Goal: Information Seeking & Learning: Learn about a topic

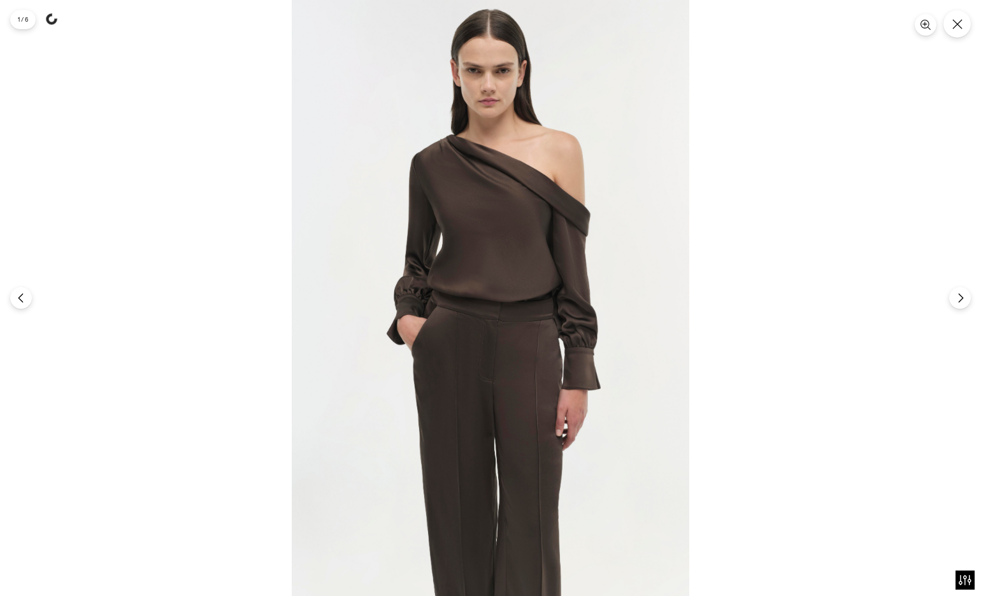
click at [509, 168] on img at bounding box center [491, 298] width 398 height 596
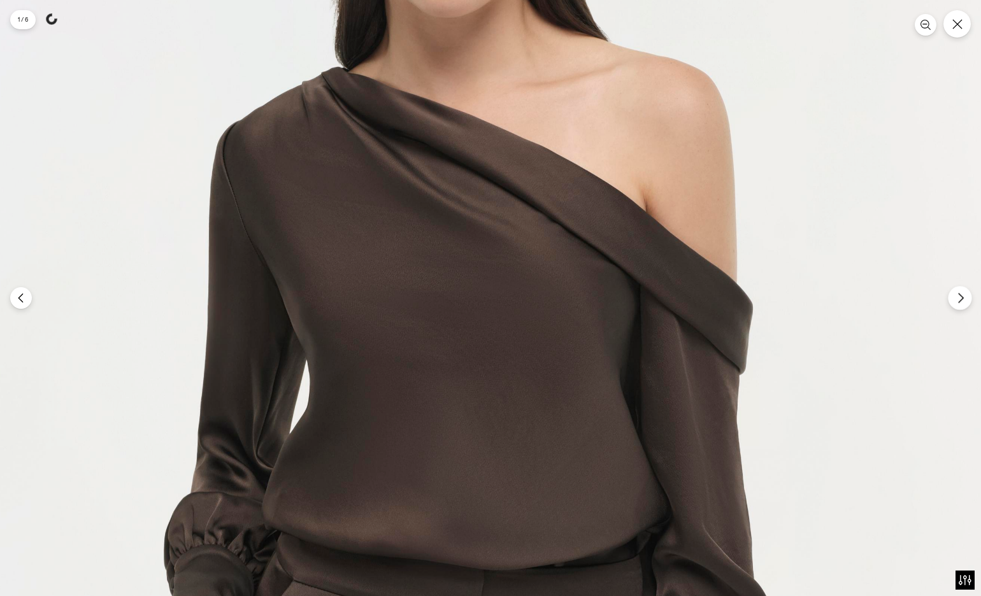
click at [962, 298] on icon "Sonraki" at bounding box center [960, 297] width 11 height 11
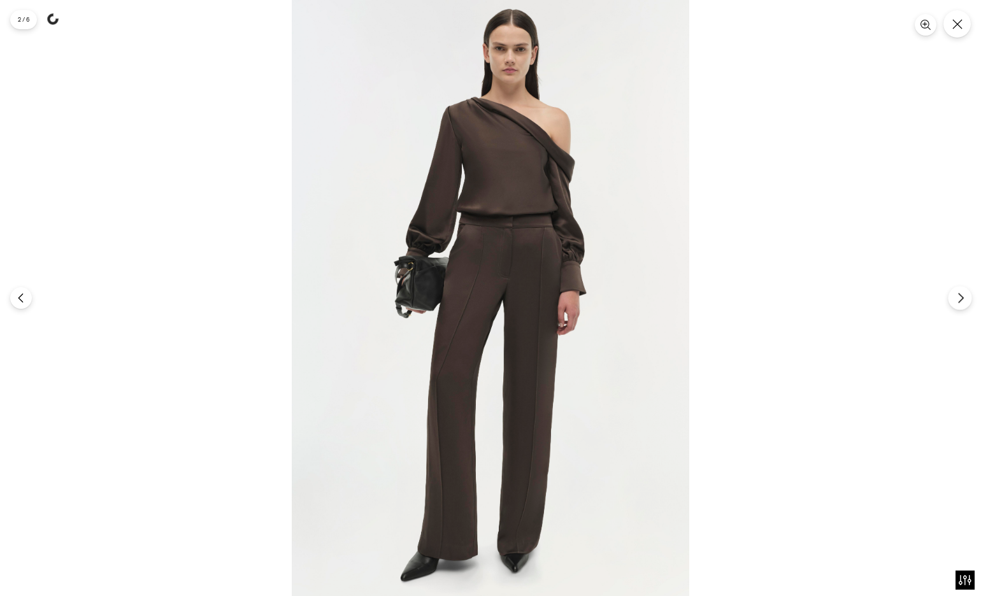
click at [956, 301] on icon "Sonraki" at bounding box center [960, 297] width 11 height 11
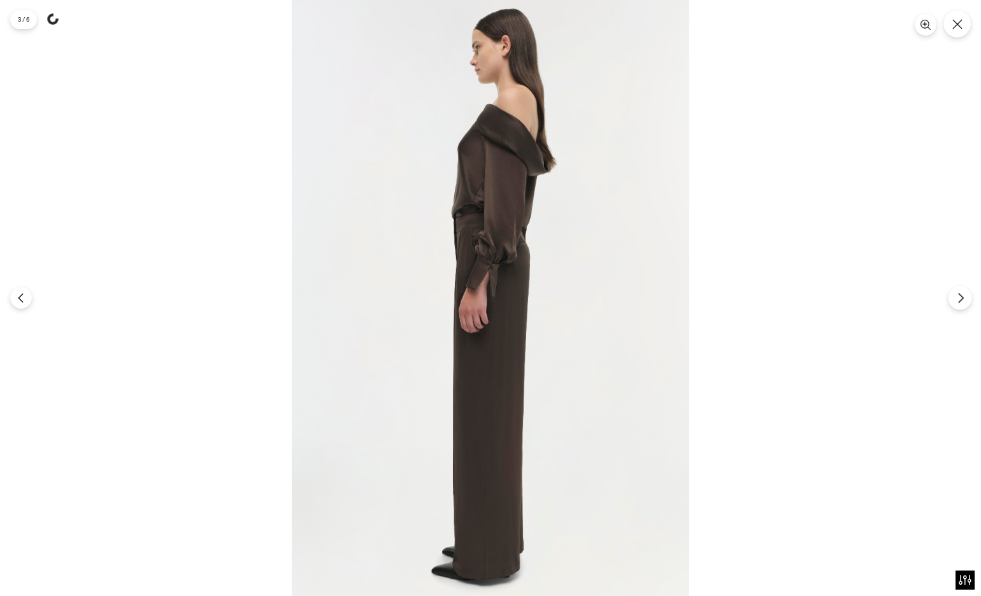
click at [959, 296] on icon "Sonraki" at bounding box center [960, 297] width 11 height 11
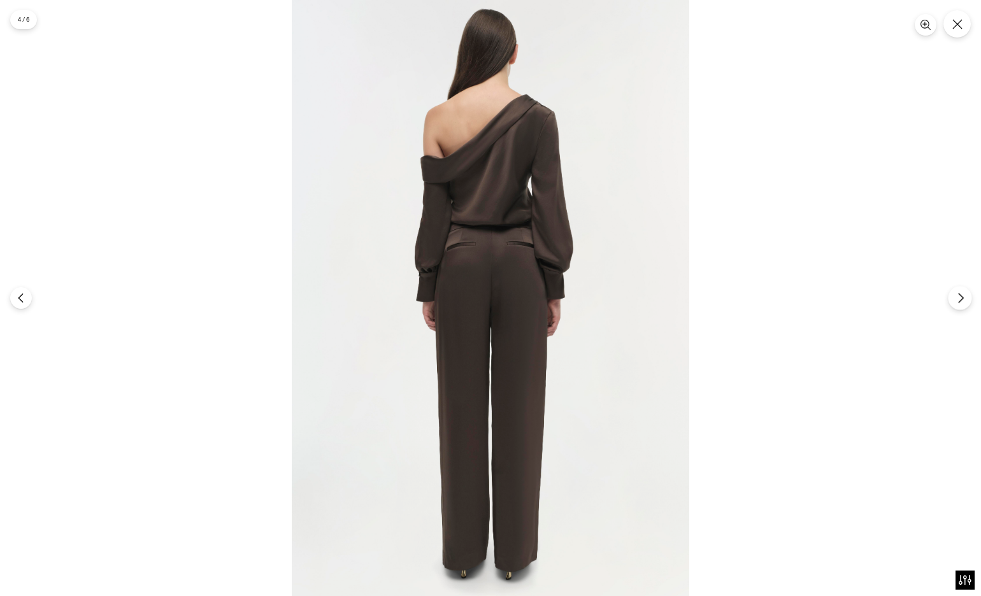
click at [957, 300] on icon "Sonraki" at bounding box center [960, 297] width 11 height 11
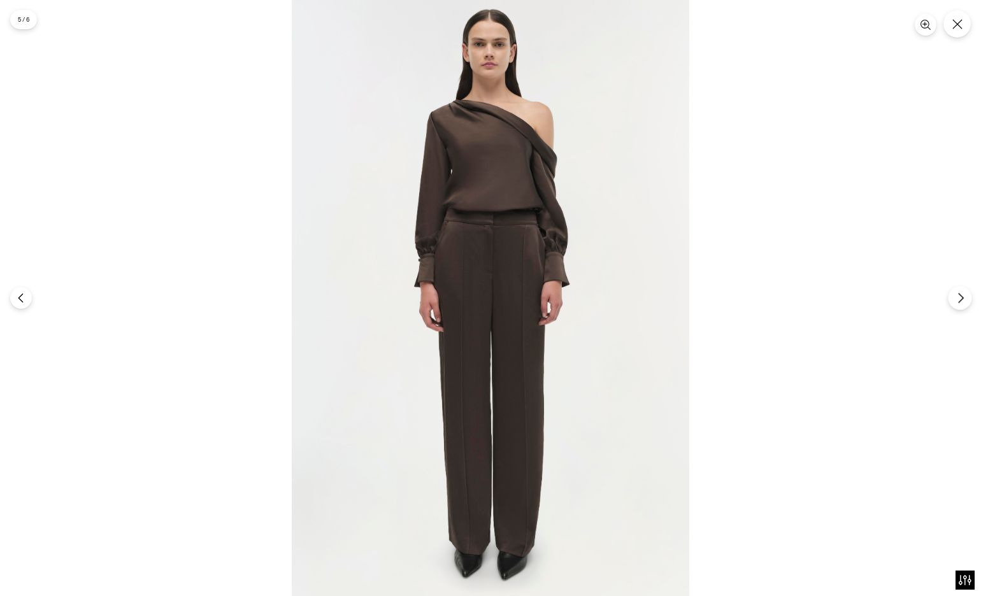
click at [957, 300] on icon "Sonraki" at bounding box center [960, 297] width 11 height 11
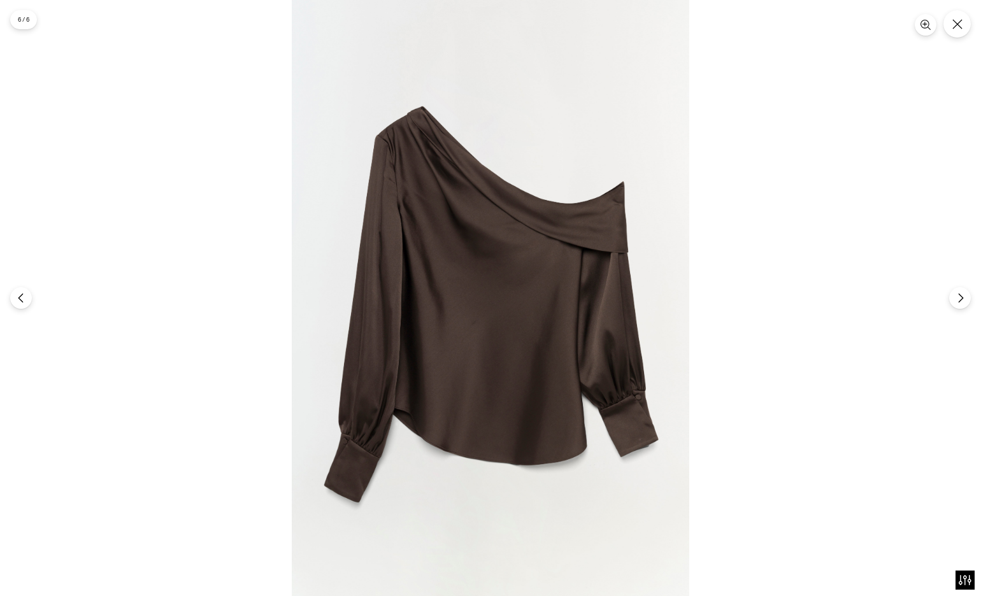
click at [408, 103] on img at bounding box center [491, 298] width 398 height 596
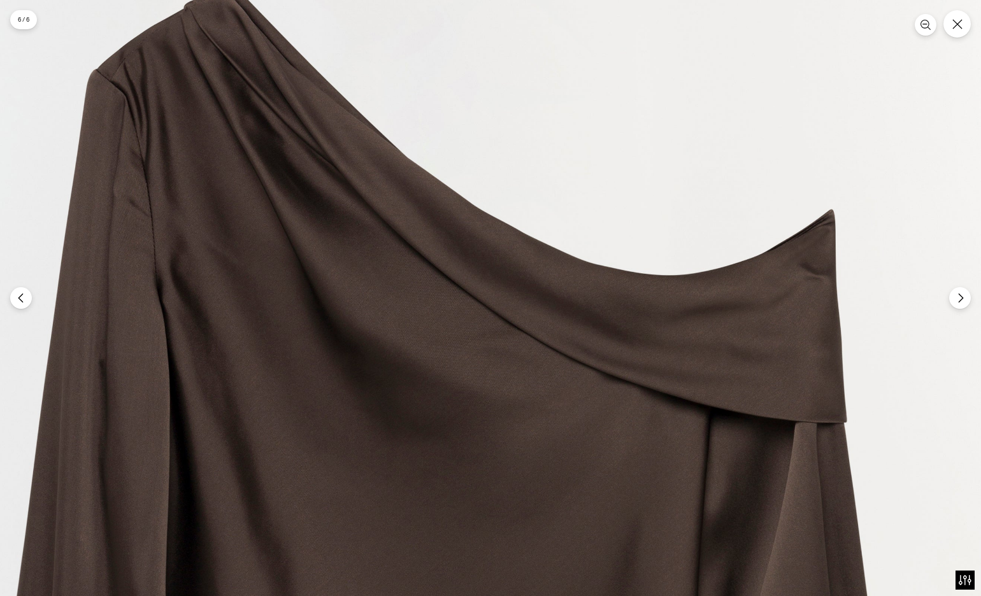
click at [536, 331] on img at bounding box center [434, 559] width 1193 height 1789
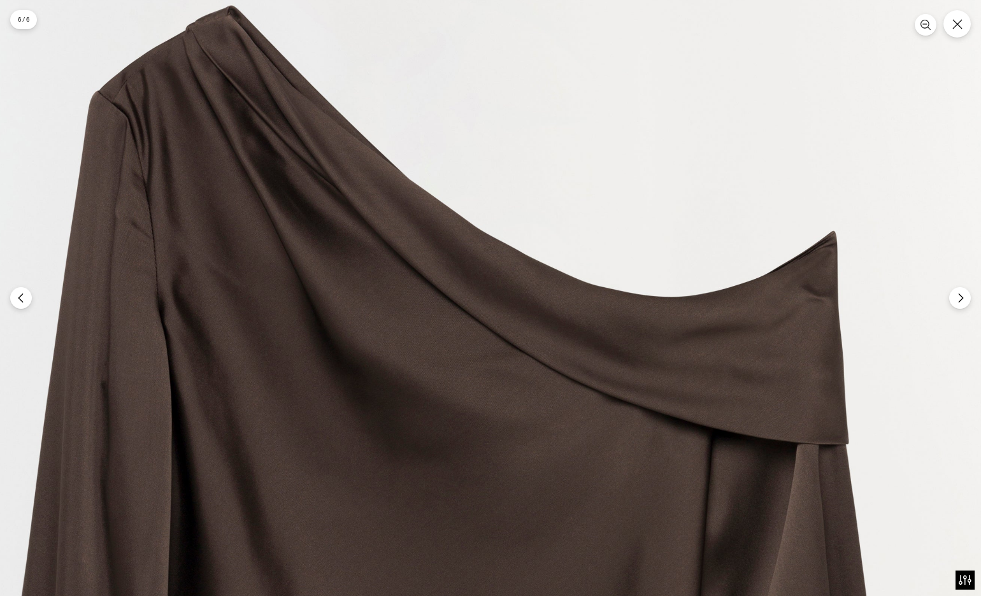
click at [514, 313] on img at bounding box center [435, 581] width 1193 height 1789
click at [955, 299] on icon "Sonraki" at bounding box center [960, 297] width 11 height 11
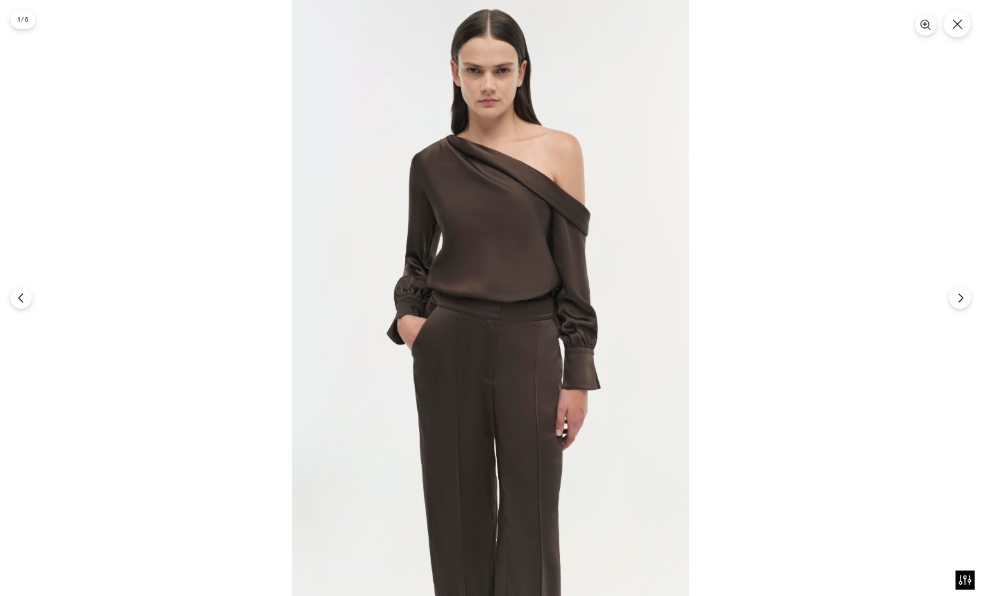
click at [509, 146] on img at bounding box center [491, 298] width 398 height 596
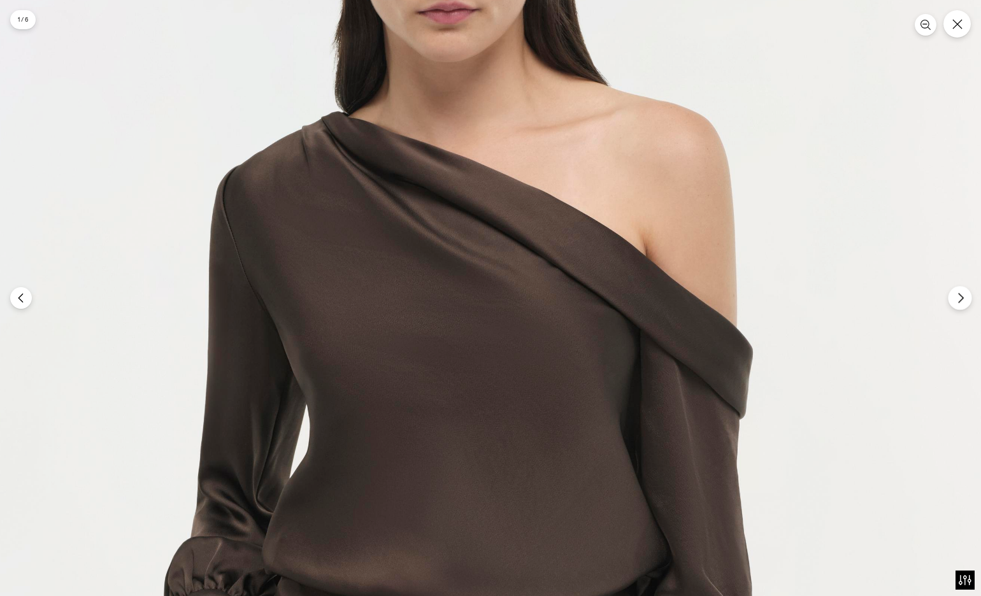
click at [963, 307] on button "Sonraki" at bounding box center [960, 298] width 24 height 24
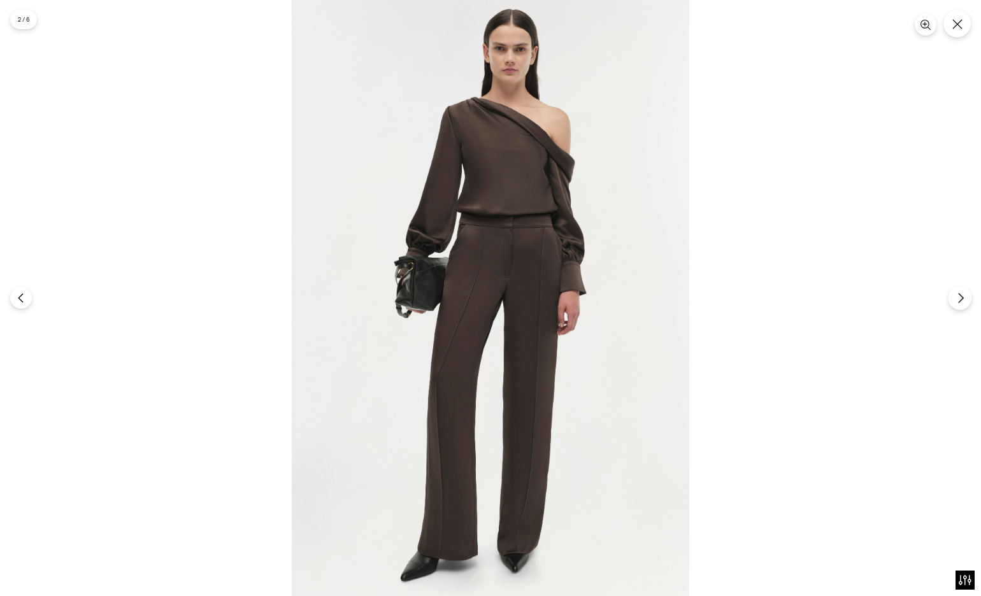
click at [961, 301] on icon "Sonraki" at bounding box center [960, 299] width 4 height 10
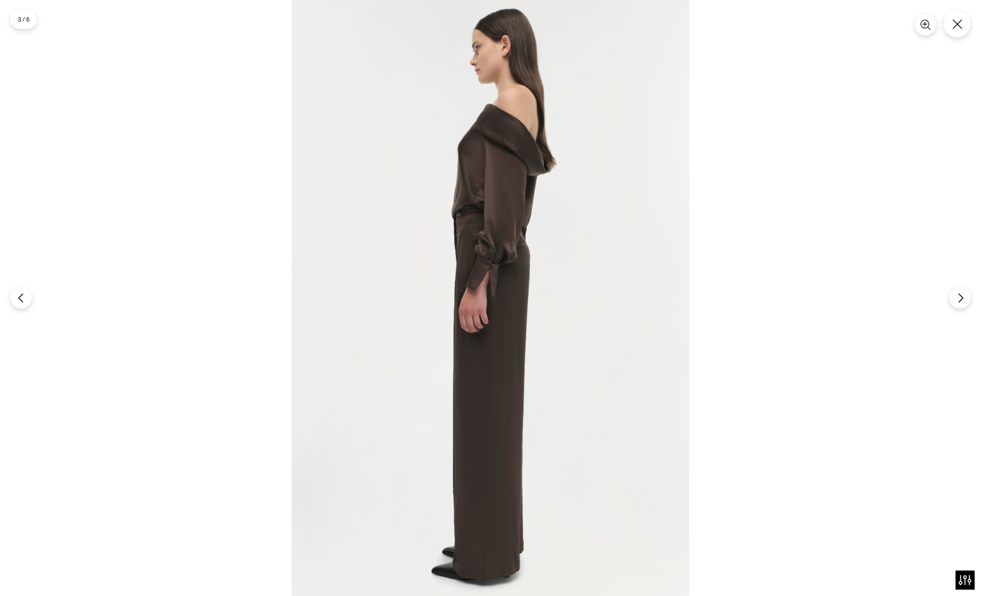
click at [497, 109] on img at bounding box center [491, 298] width 398 height 596
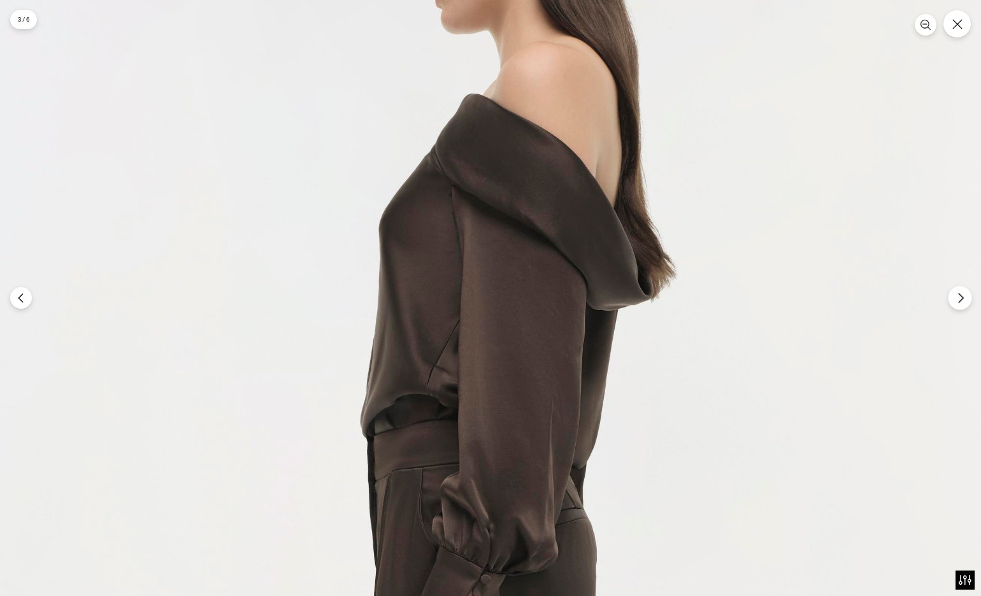
click at [966, 303] on button "Sonraki" at bounding box center [960, 298] width 24 height 24
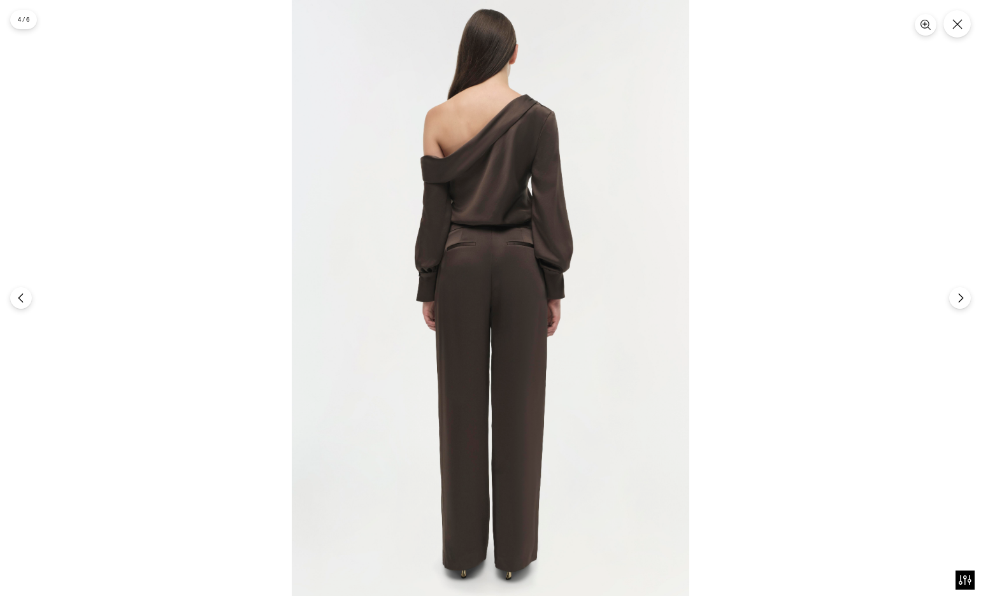
click at [426, 97] on img at bounding box center [491, 298] width 398 height 596
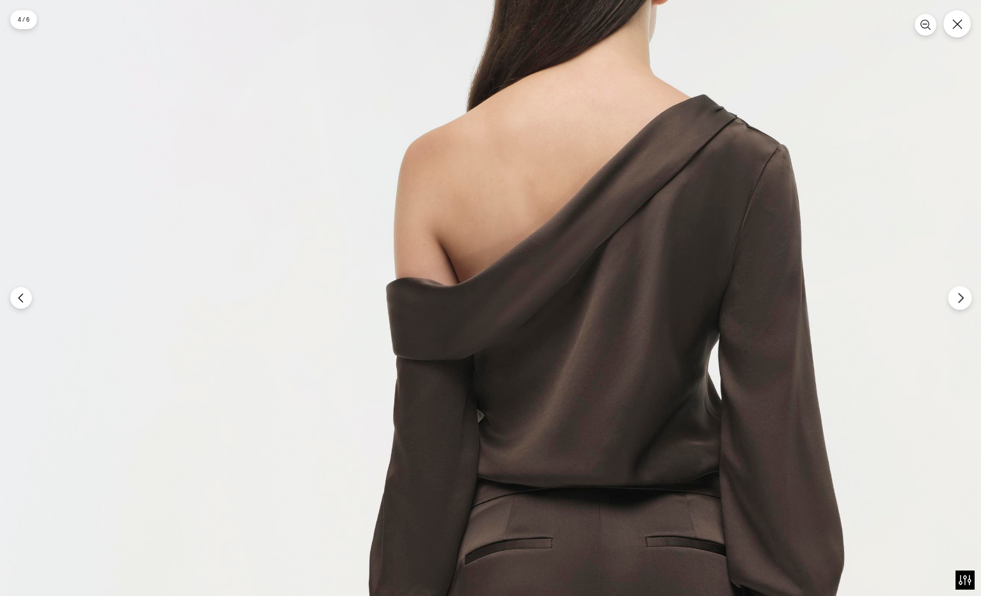
click at [962, 303] on icon "Sonraki" at bounding box center [960, 297] width 11 height 11
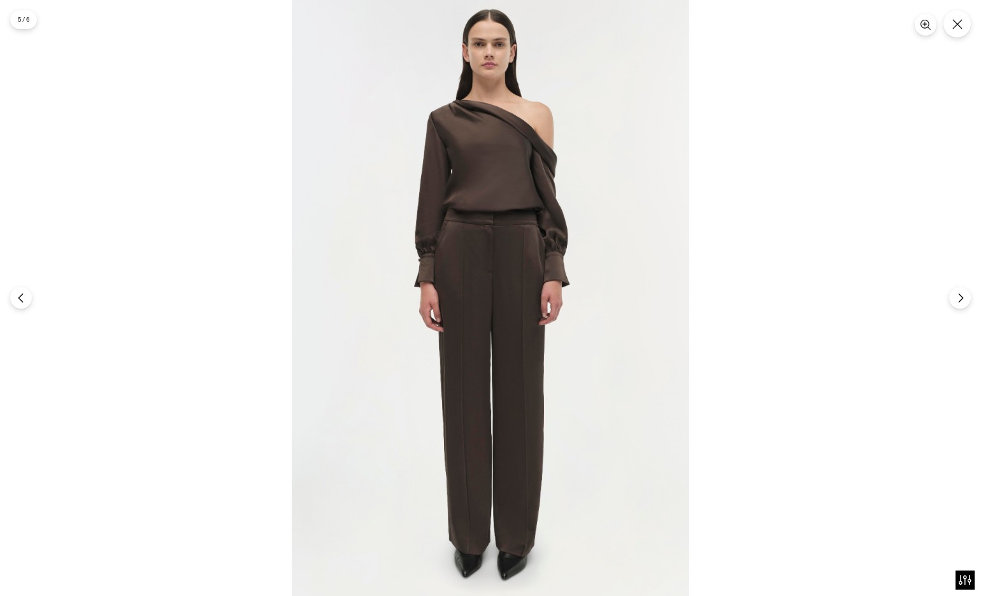
click at [515, 110] on img at bounding box center [491, 298] width 398 height 596
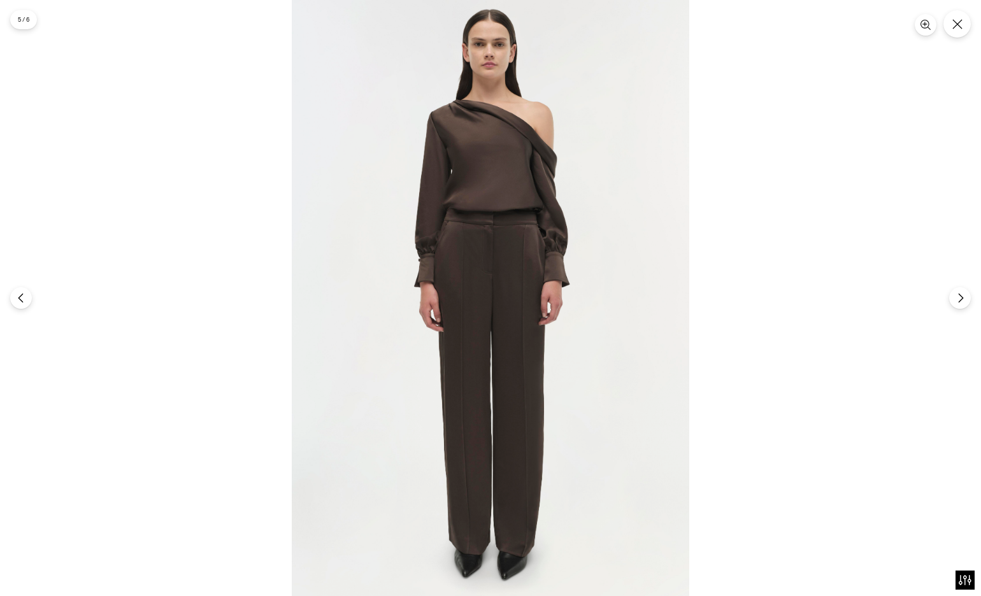
click at [469, 101] on img at bounding box center [491, 298] width 398 height 596
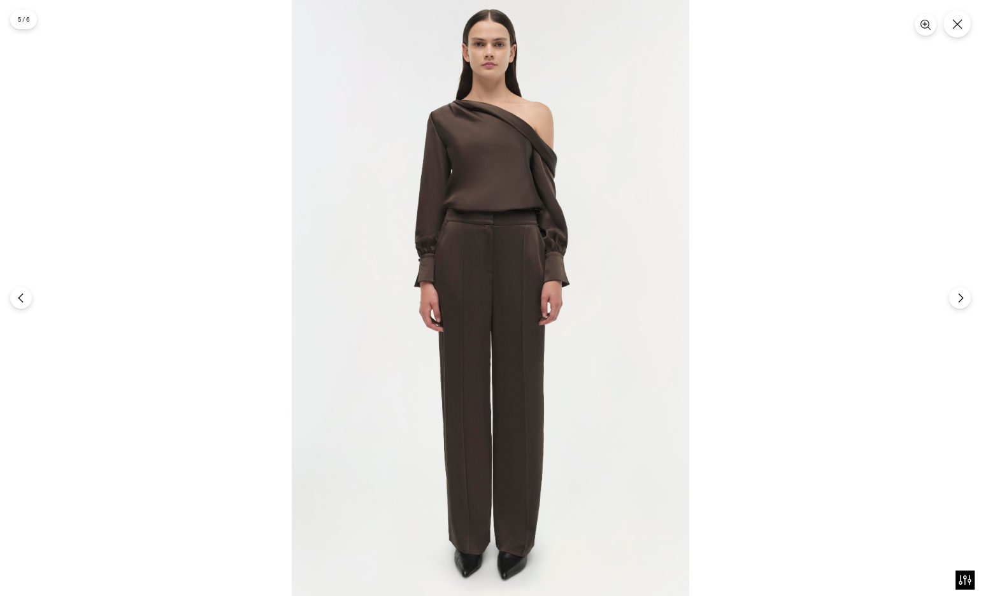
click at [458, 106] on img at bounding box center [491, 298] width 398 height 596
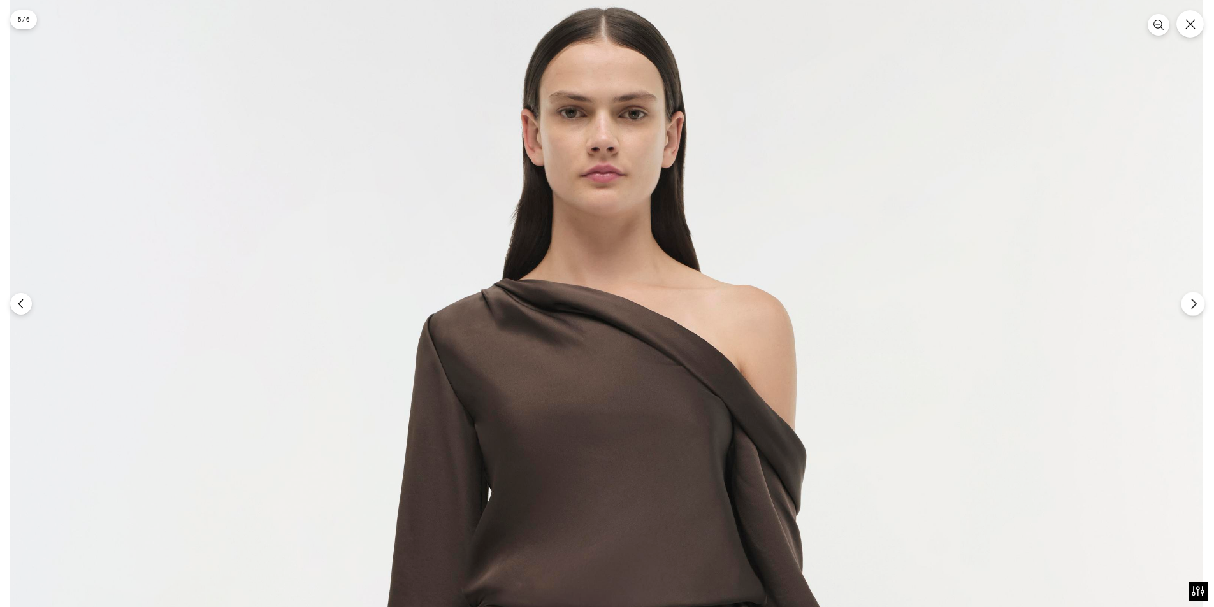
click at [980, 303] on icon "Sonraki" at bounding box center [1192, 303] width 11 height 11
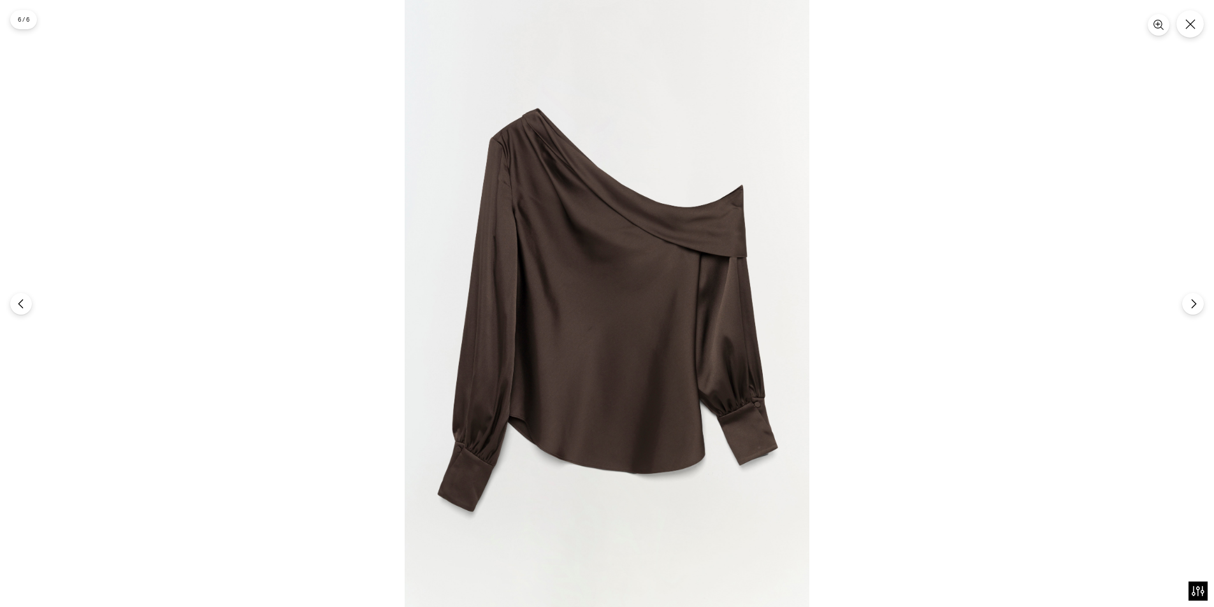
click at [522, 129] on img at bounding box center [607, 303] width 405 height 607
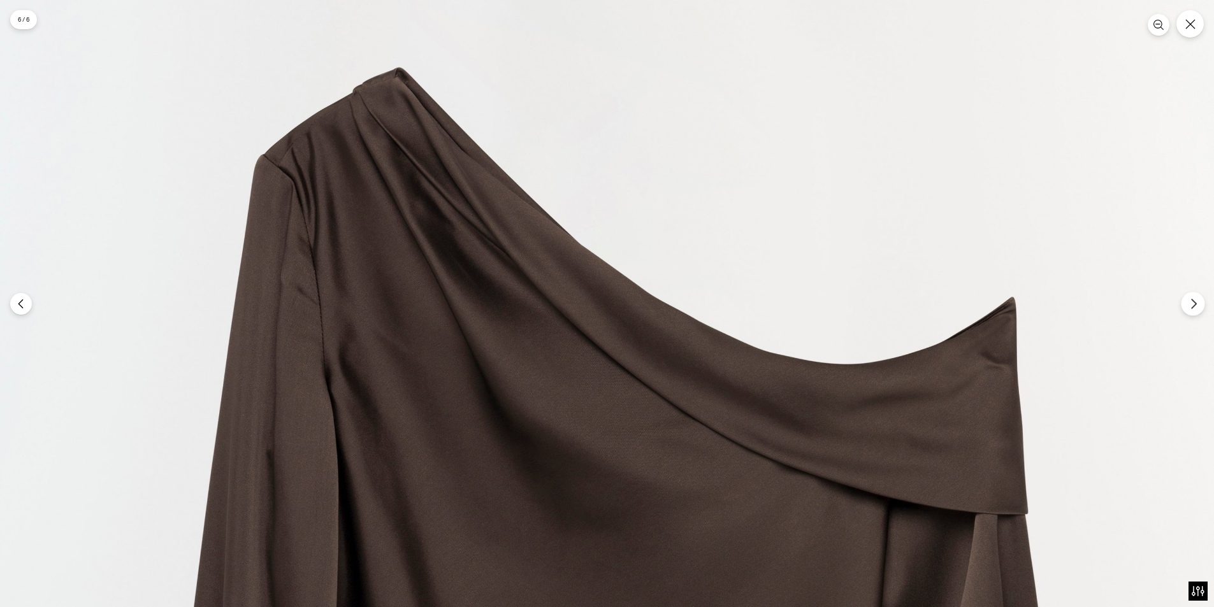
click at [980, 306] on icon "Sonraki" at bounding box center [1192, 303] width 11 height 11
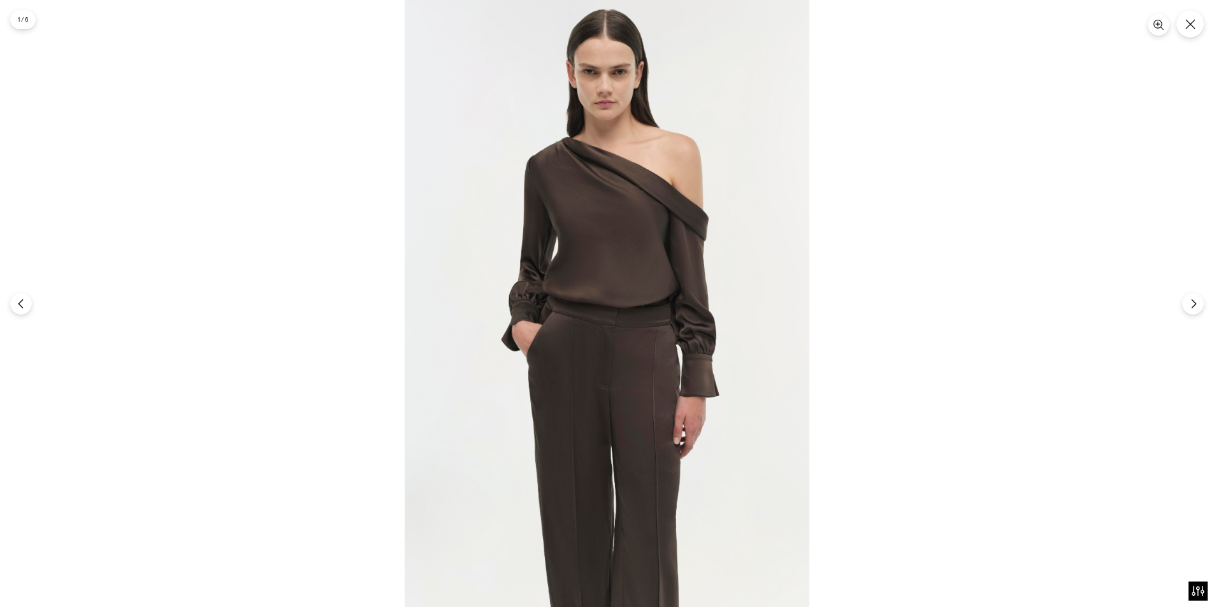
click at [668, 177] on img at bounding box center [607, 303] width 405 height 607
